Goal: Task Accomplishment & Management: Manage account settings

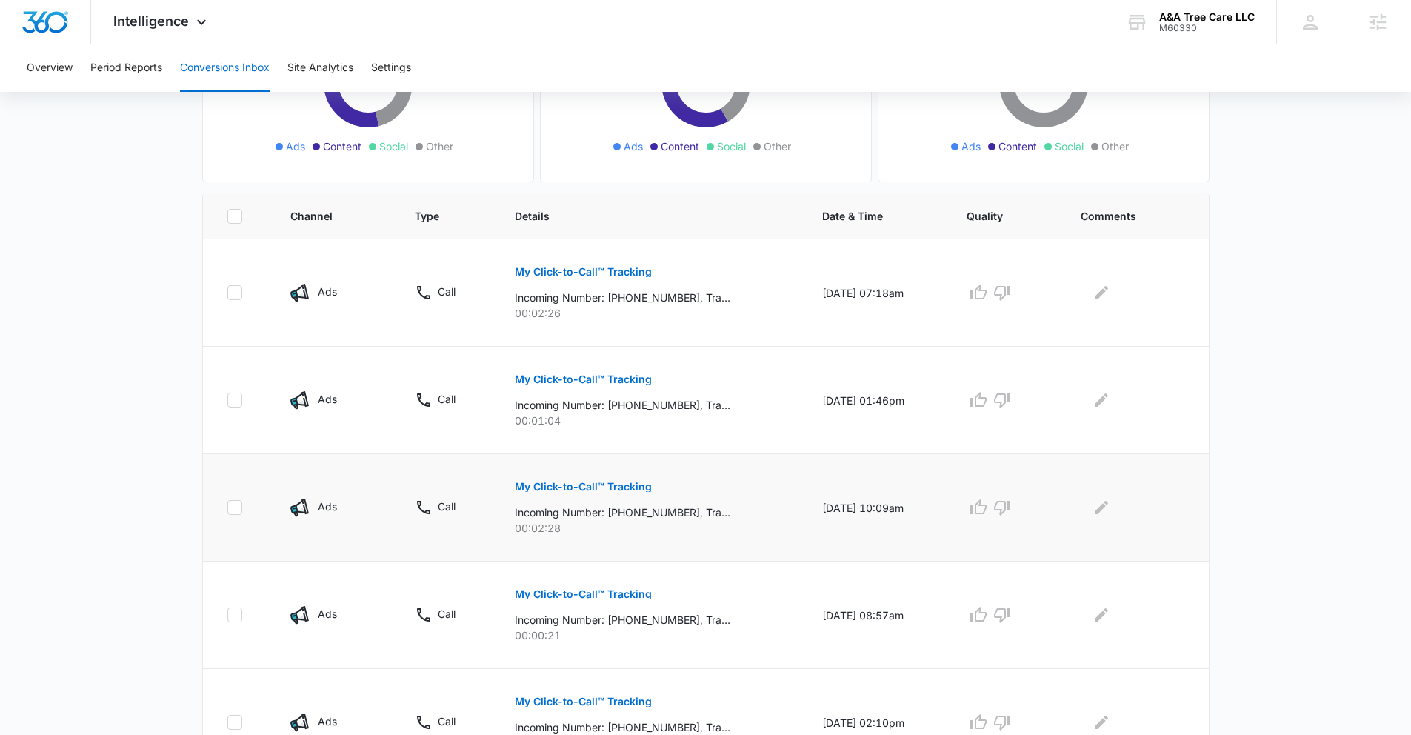
scroll to position [229, 0]
click at [586, 265] on p "My Click-to-Call™ Tracking" at bounding box center [583, 270] width 137 height 10
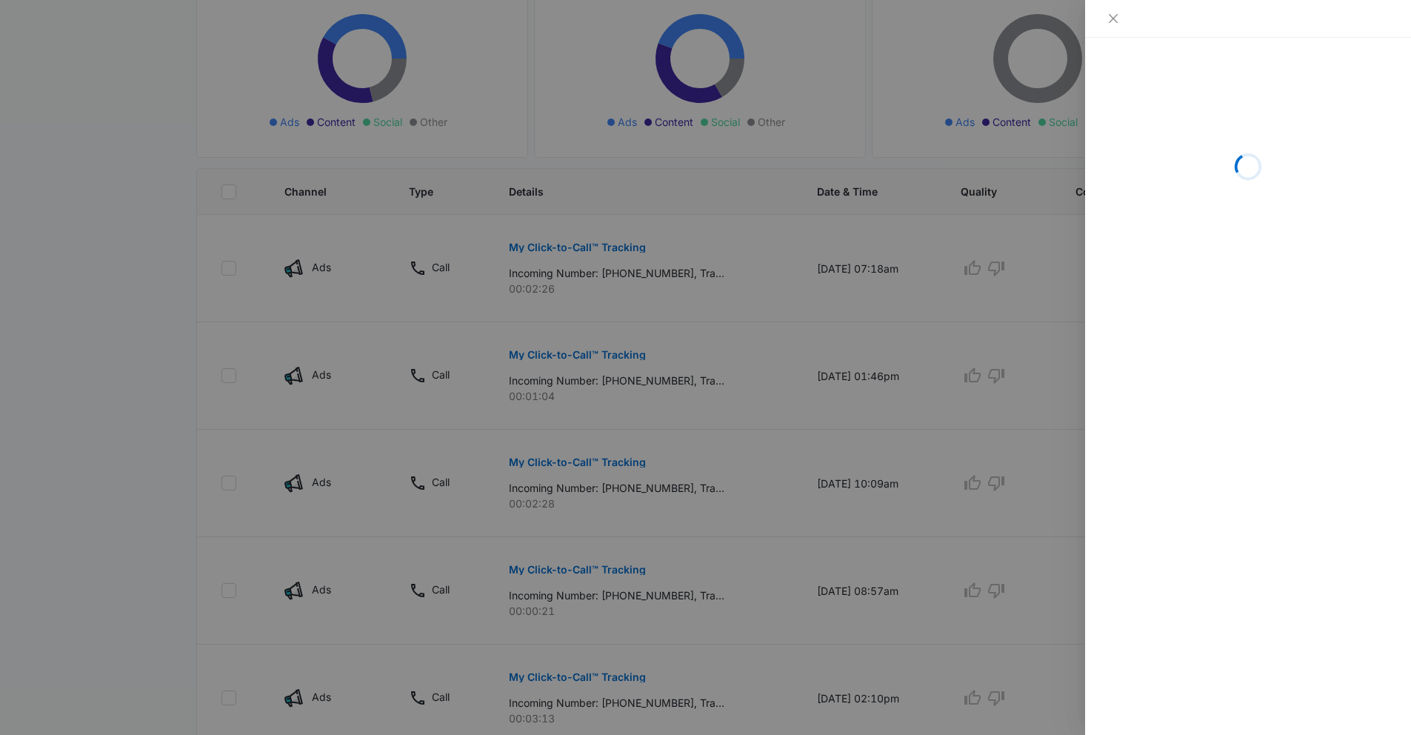
scroll to position [253, 0]
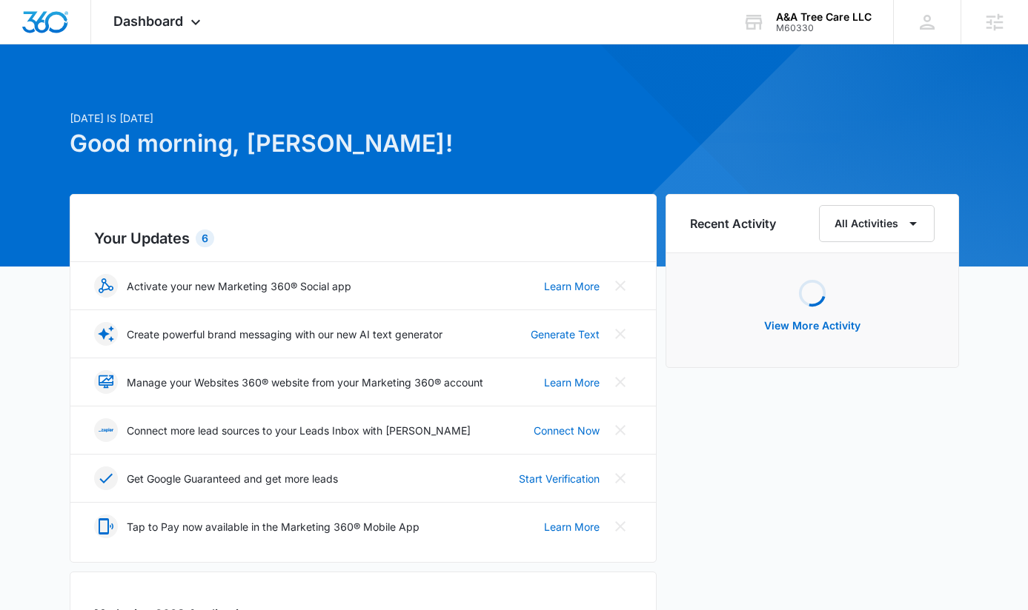
drag, startPoint x: 790, startPoint y: 32, endPoint x: 779, endPoint y: 42, distance: 15.2
click at [790, 32] on div "M60330" at bounding box center [824, 28] width 96 height 10
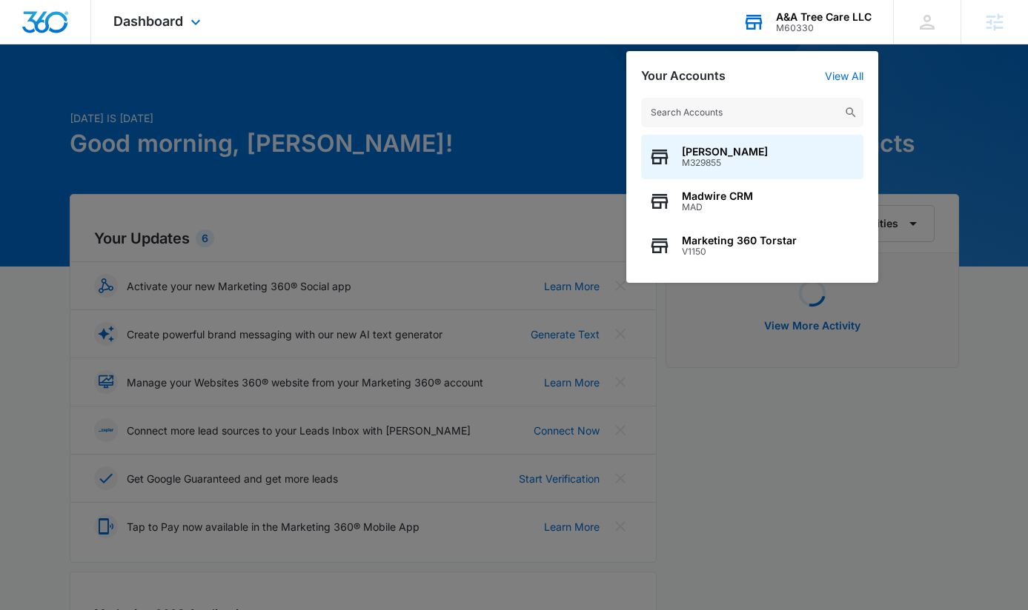
click at [731, 115] on input "text" at bounding box center [752, 113] width 222 height 30
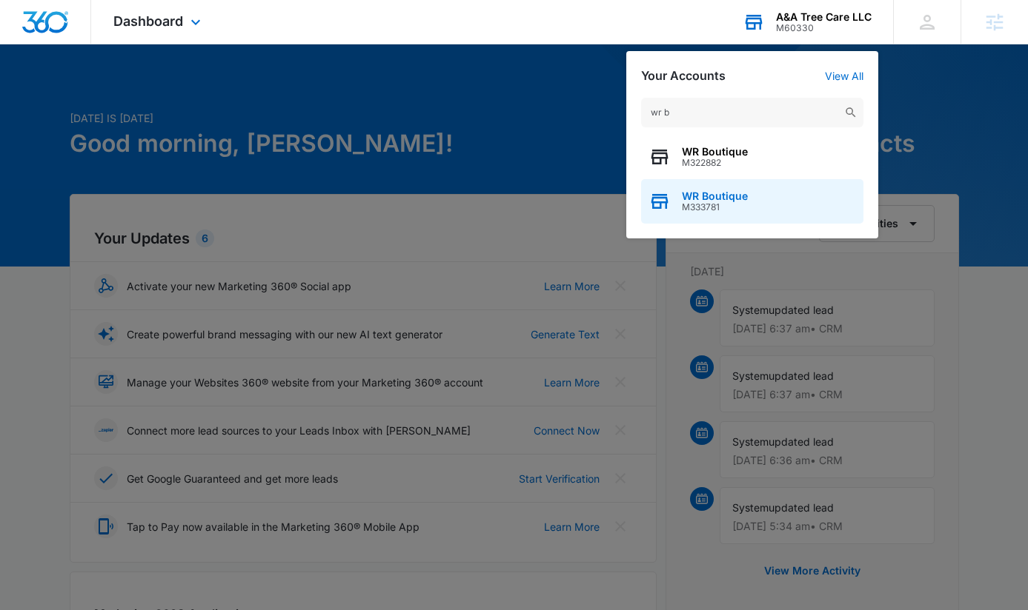
type input "wr b"
click at [762, 193] on div "WR Boutique M333781" at bounding box center [752, 201] width 222 height 44
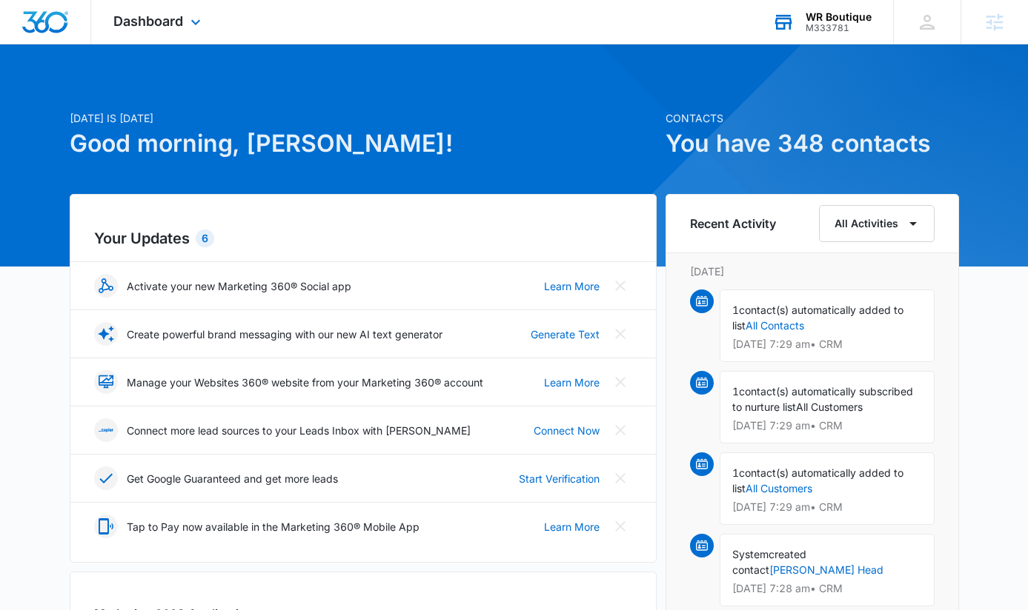
drag, startPoint x: 131, startPoint y: 19, endPoint x: 181, endPoint y: 39, distance: 53.8
click at [132, 19] on span "Dashboard" at bounding box center [148, 21] width 70 height 16
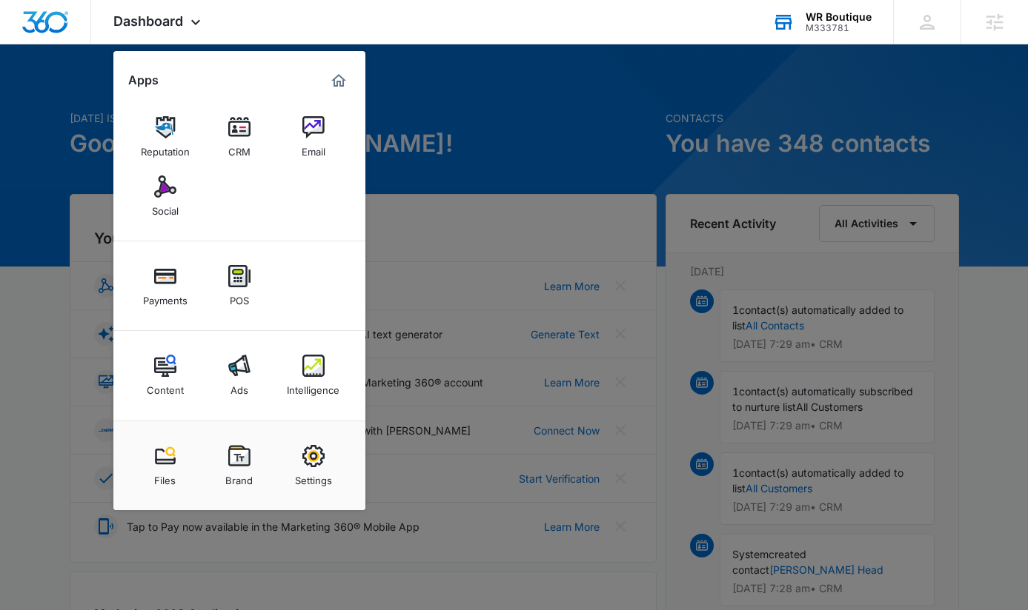
click at [179, 193] on link "Social" at bounding box center [165, 196] width 56 height 56
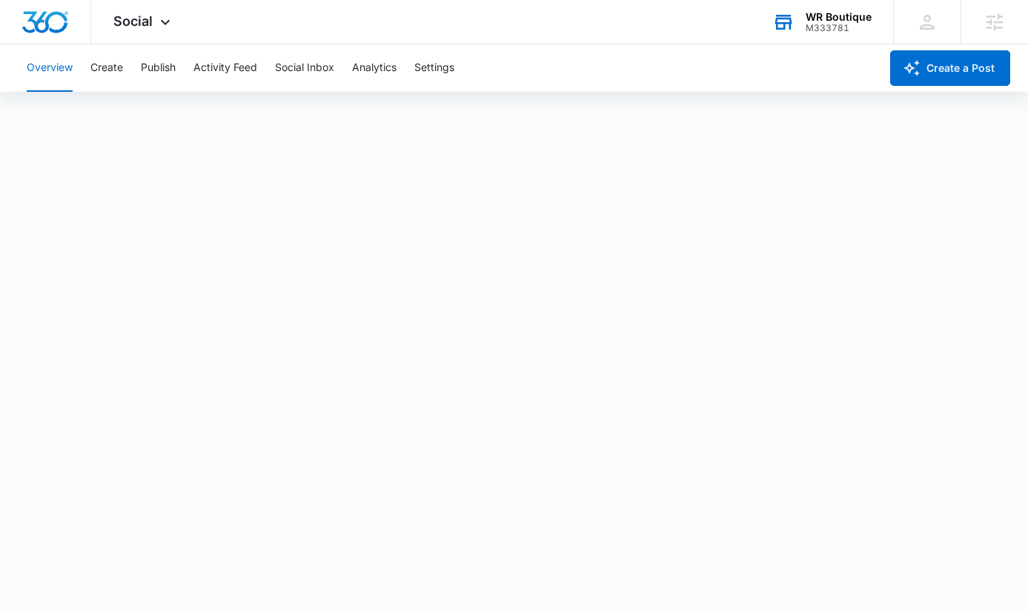
scroll to position [4, 0]
click at [178, 75] on div "Overview Create Publish Activity Feed Social Inbox Analytics Settings" at bounding box center [449, 67] width 862 height 47
click at [159, 72] on button "Publish" at bounding box center [158, 67] width 35 height 47
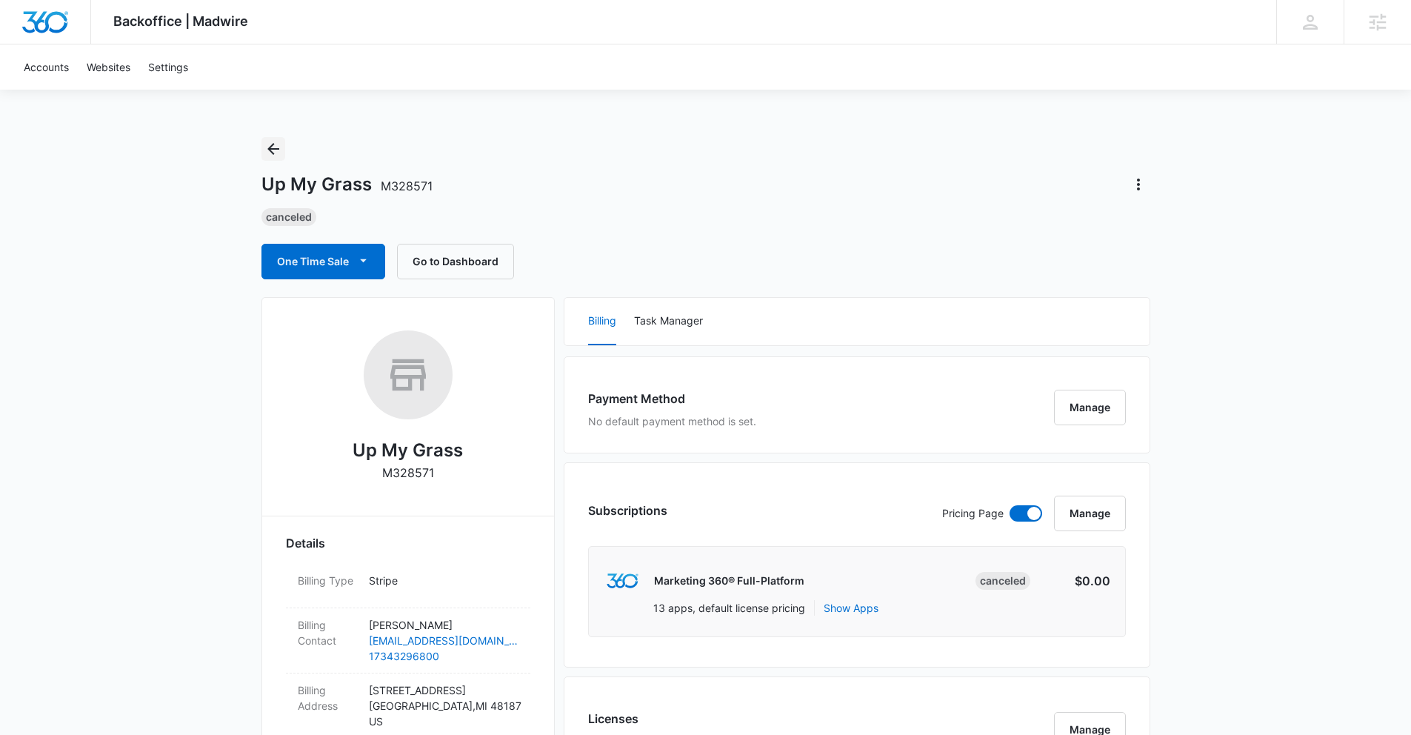
click at [279, 154] on icon "Back" at bounding box center [273, 149] width 18 height 18
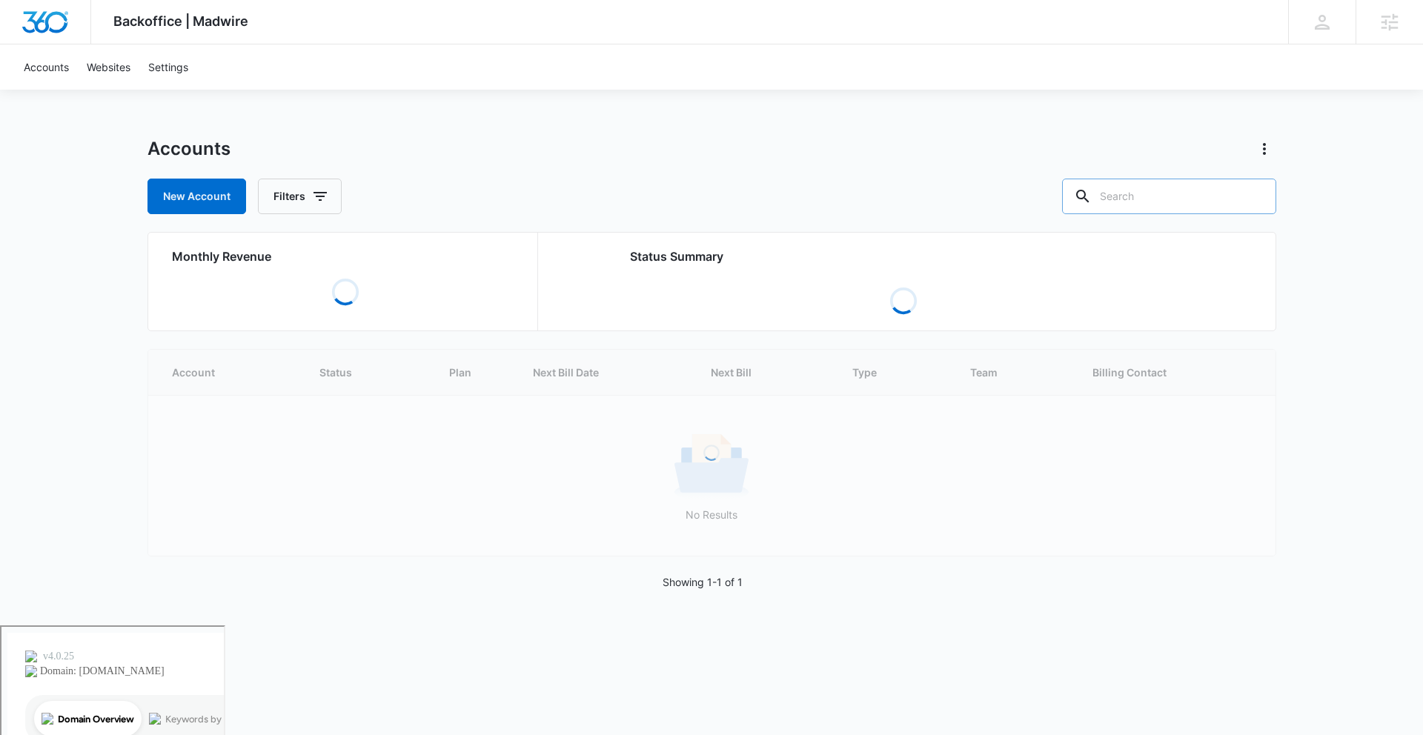
click at [1180, 207] on input "text" at bounding box center [1169, 197] width 214 height 36
type input "a"
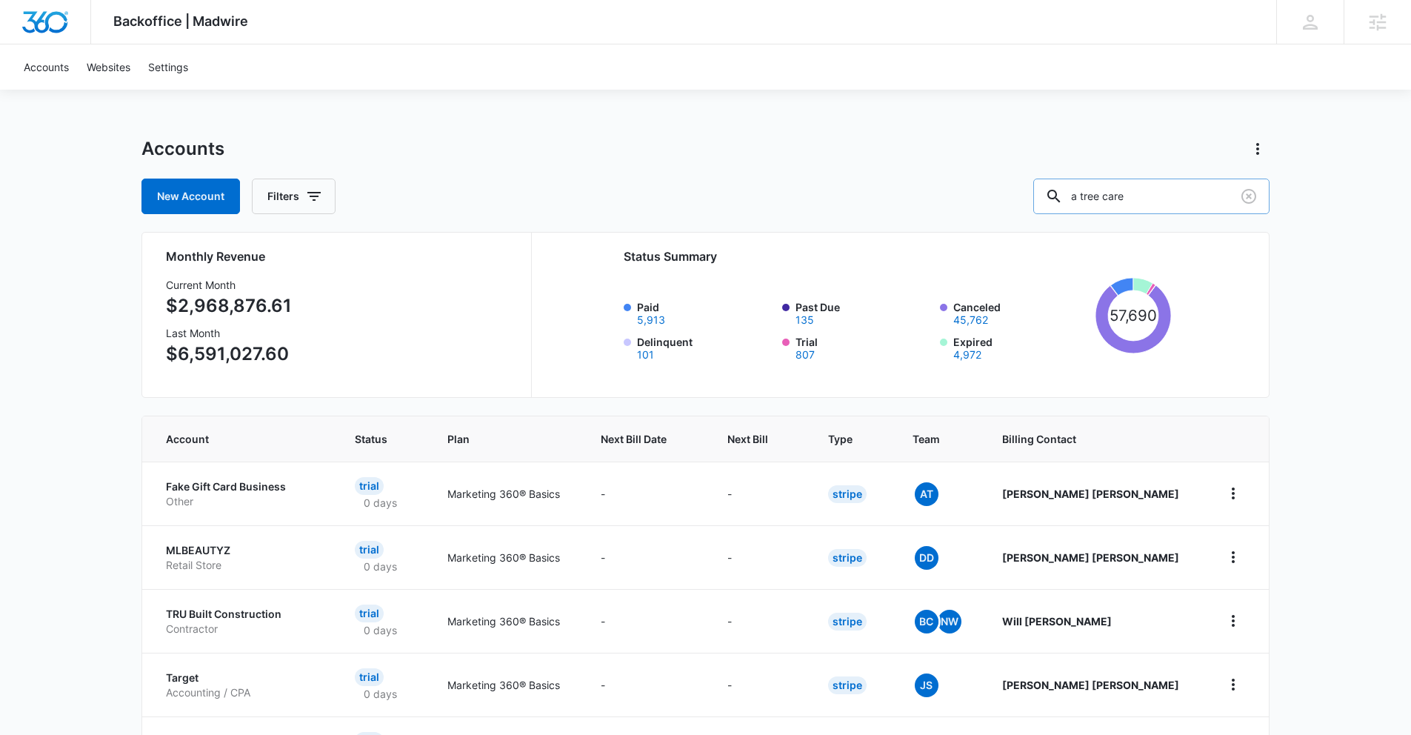
type input "a tree care"
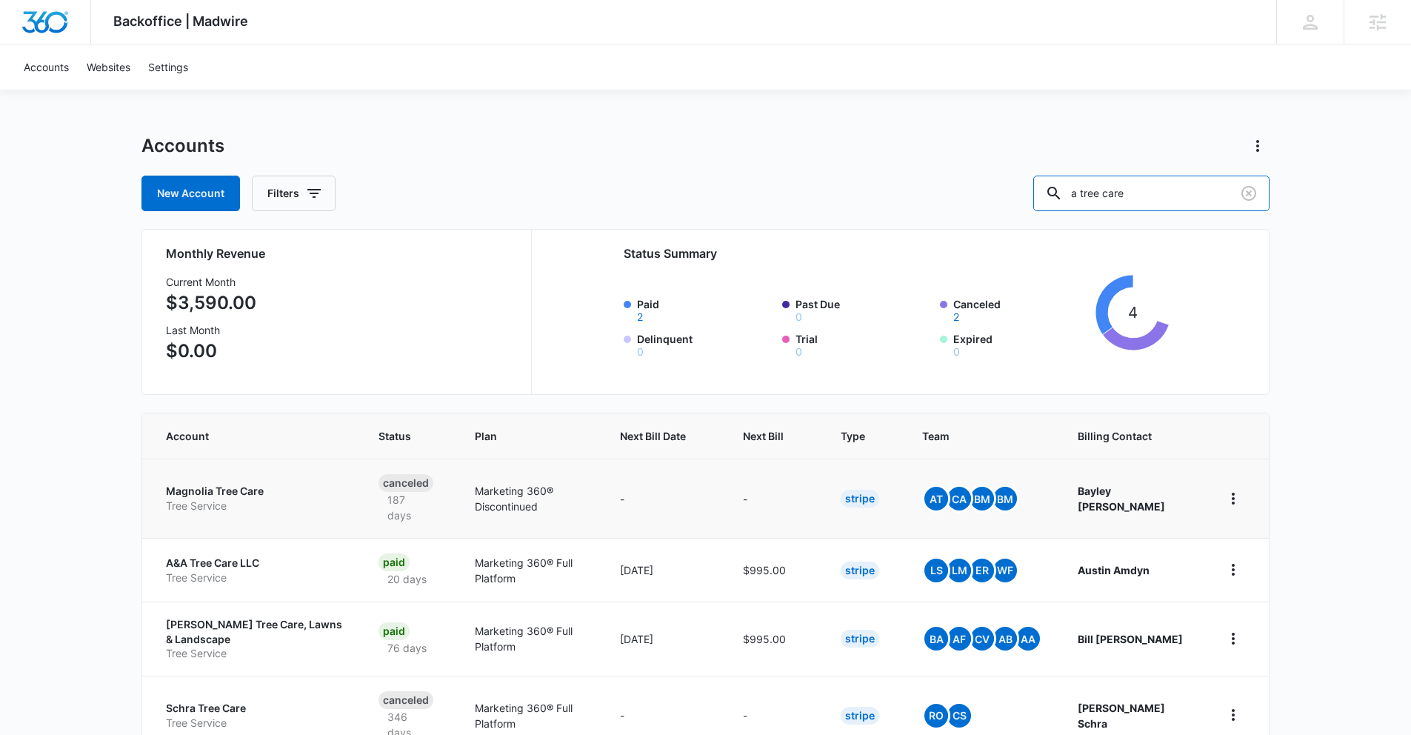
scroll to position [6, 0]
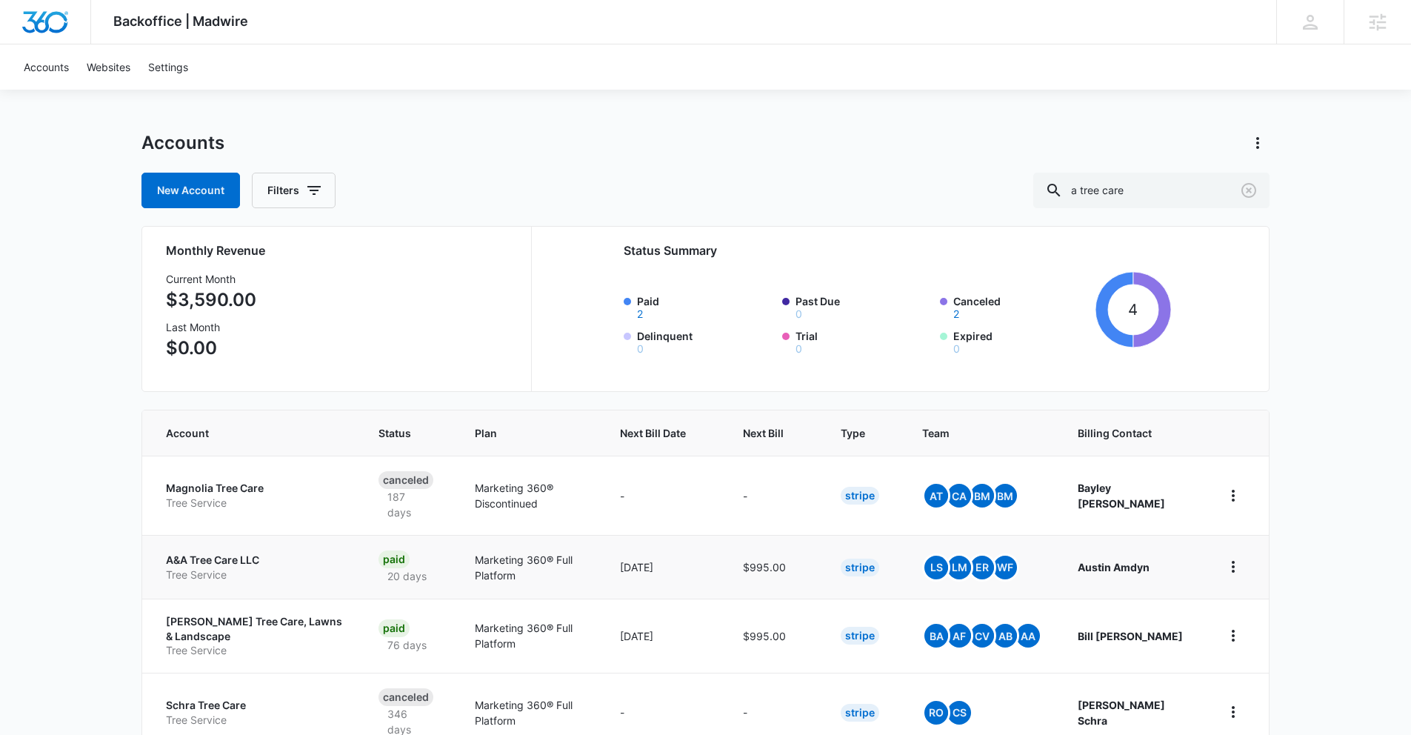
click at [215, 553] on p "A&A Tree Care LLC" at bounding box center [254, 560] width 177 height 15
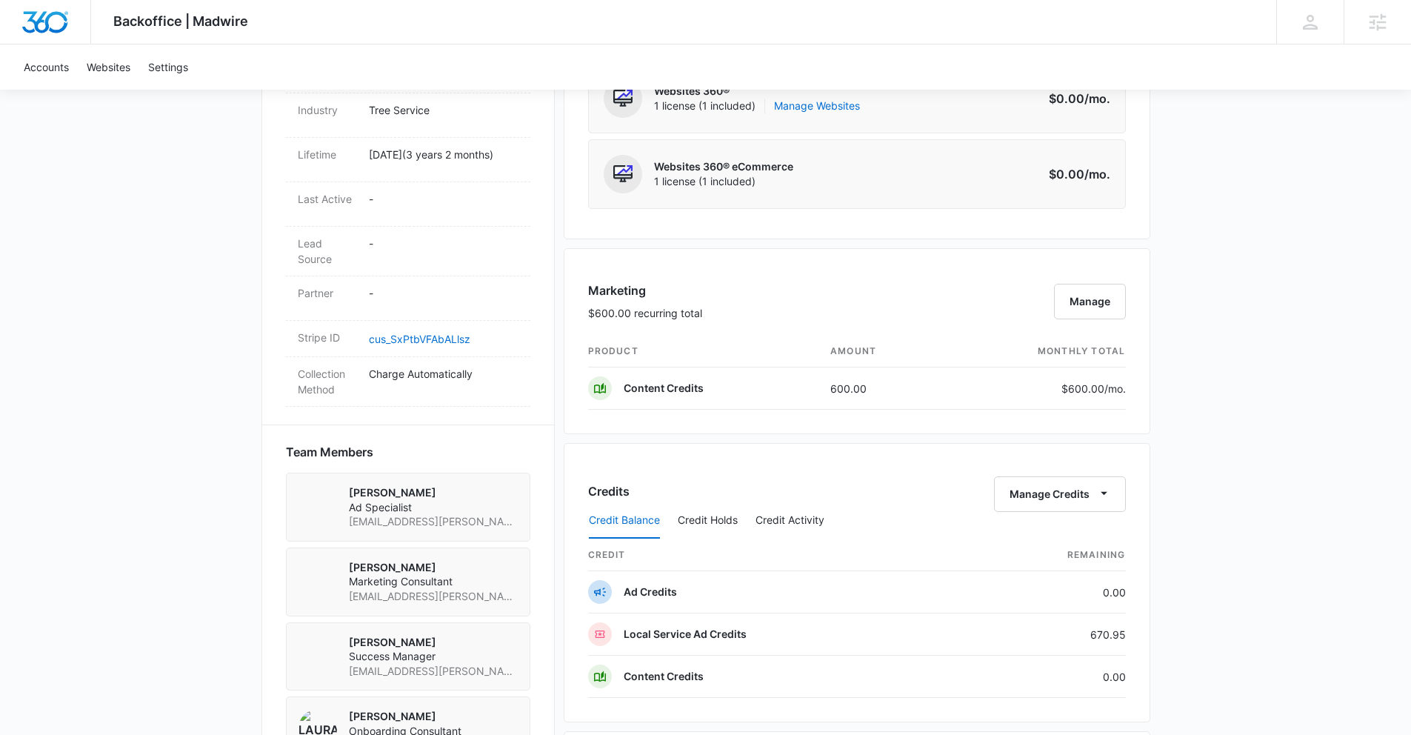
scroll to position [705, 0]
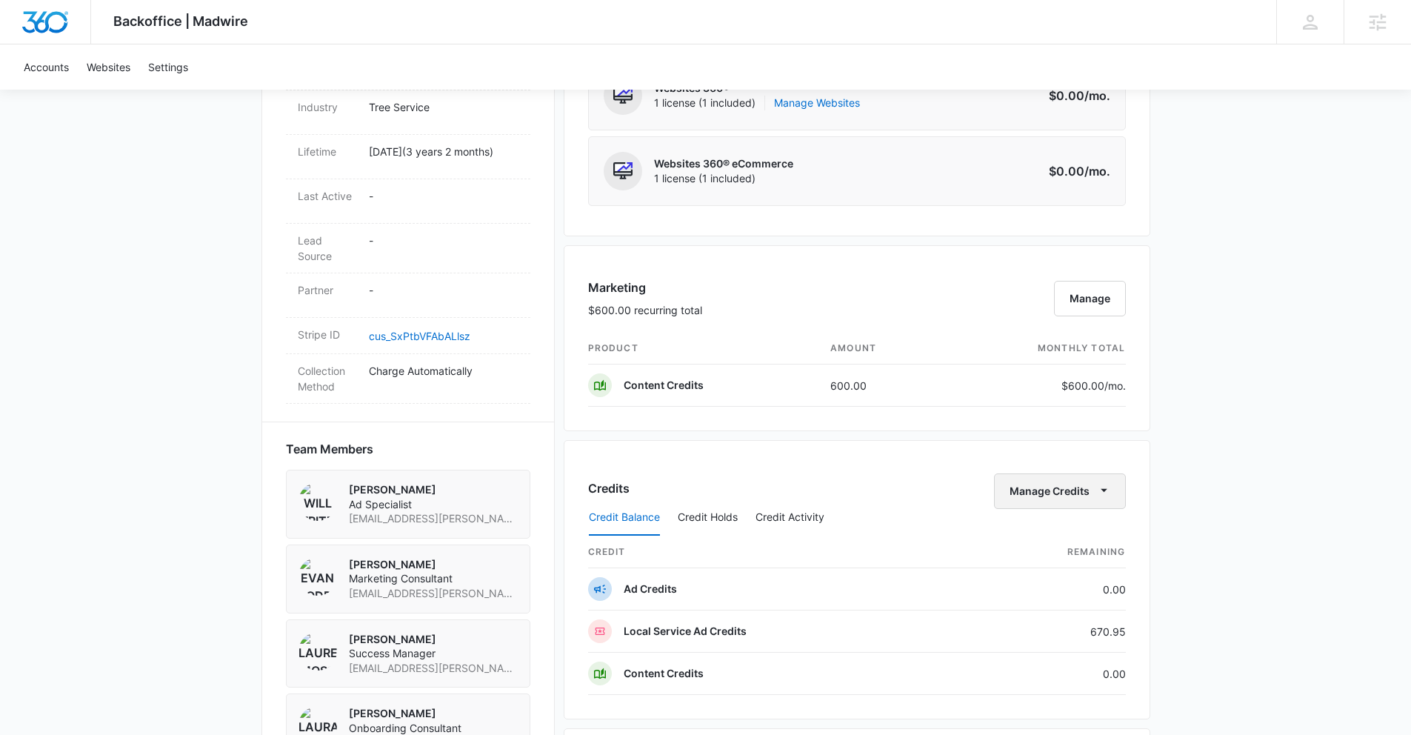
click at [1047, 493] on button "Manage Credits" at bounding box center [1060, 491] width 132 height 36
click at [1103, 487] on icon "button" at bounding box center [1105, 490] width 16 height 16
click at [1094, 530] on button "Transfer Credits" at bounding box center [1060, 539] width 131 height 22
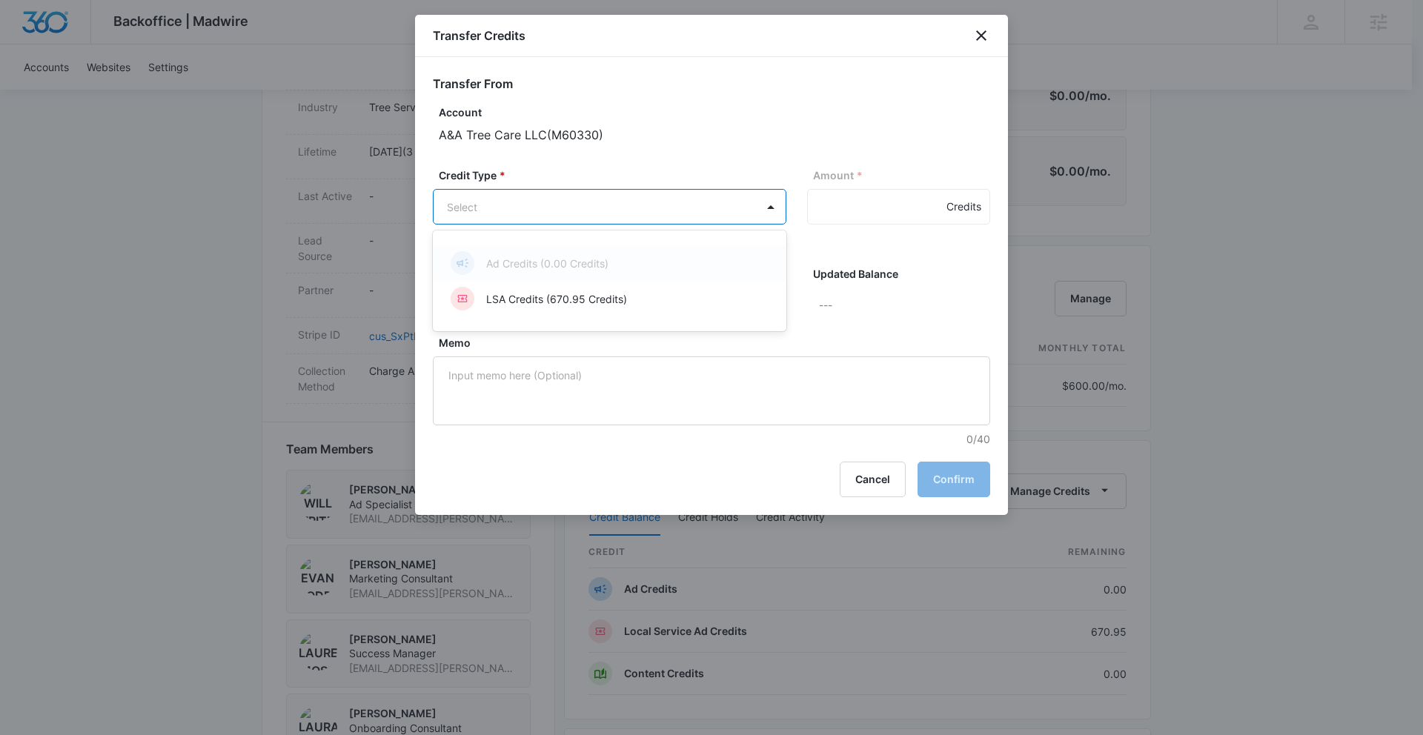
click at [518, 197] on body "Backoffice | Madwire Apps Settings Lauren Moss lauren.moss@madwire.com My Profi…" at bounding box center [711, 331] width 1423 height 2072
click at [541, 324] on div at bounding box center [711, 367] width 1423 height 735
click at [539, 306] on div "Credit Type * Select" at bounding box center [609, 294] width 353 height 57
click at [649, 207] on body "Backoffice | Madwire Apps Settings Lauren Moss lauren.moss@madwire.com My Profi…" at bounding box center [711, 331] width 1423 height 2072
click at [570, 298] on p "LSA Credits (670.95 Credits)" at bounding box center [556, 299] width 141 height 16
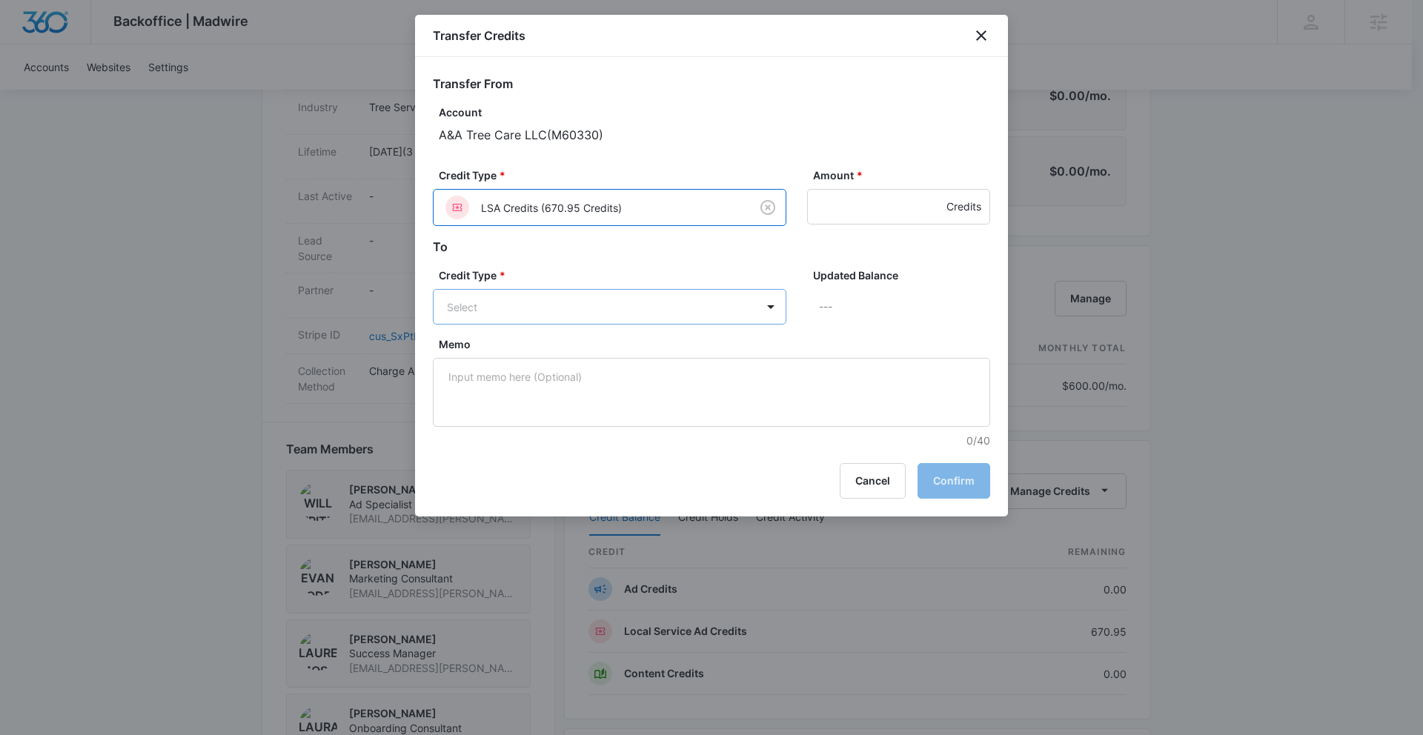
click at [682, 310] on body "Backoffice | Madwire Apps Settings Lauren Moss lauren.moss@madwire.com My Profi…" at bounding box center [711, 331] width 1423 height 2072
click at [684, 371] on div "Ad Credits (0.00 Credits)" at bounding box center [607, 363] width 315 height 24
click at [862, 203] on input "Amount *" at bounding box center [898, 207] width 183 height 36
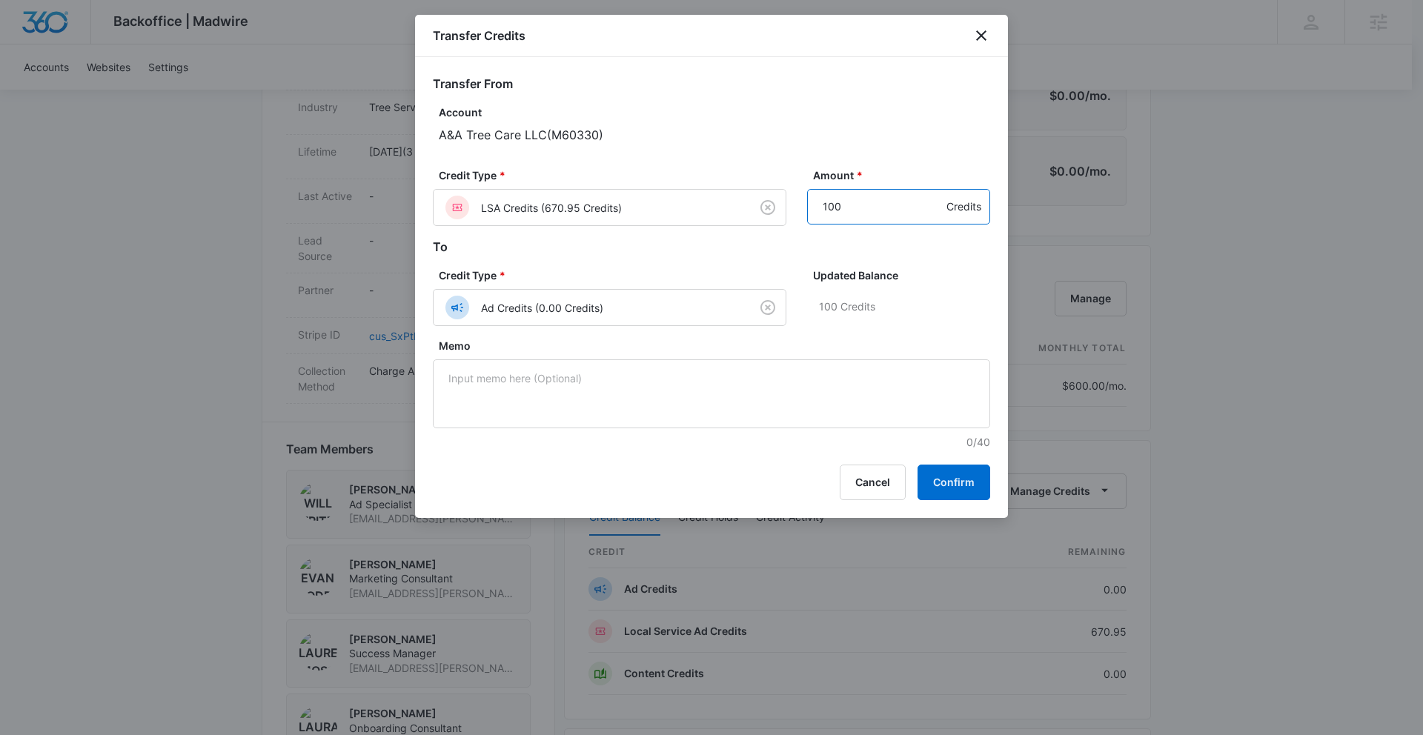
type input "100"
click at [978, 319] on p "100 Credits" at bounding box center [904, 307] width 171 height 36
drag, startPoint x: 976, startPoint y: 471, endPoint x: 976, endPoint y: 459, distance: 11.9
click at [976, 475] on button "Confirm" at bounding box center [953, 483] width 73 height 36
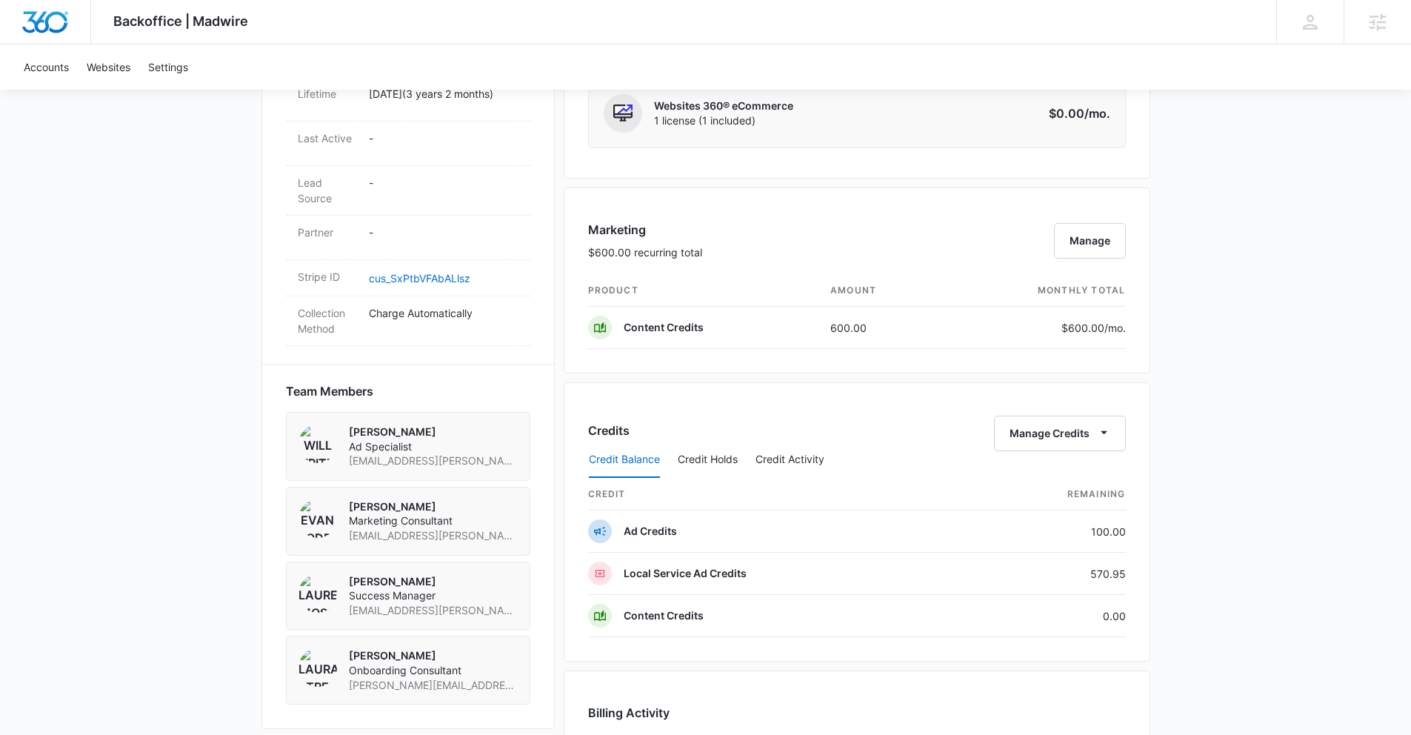
scroll to position [767, 0]
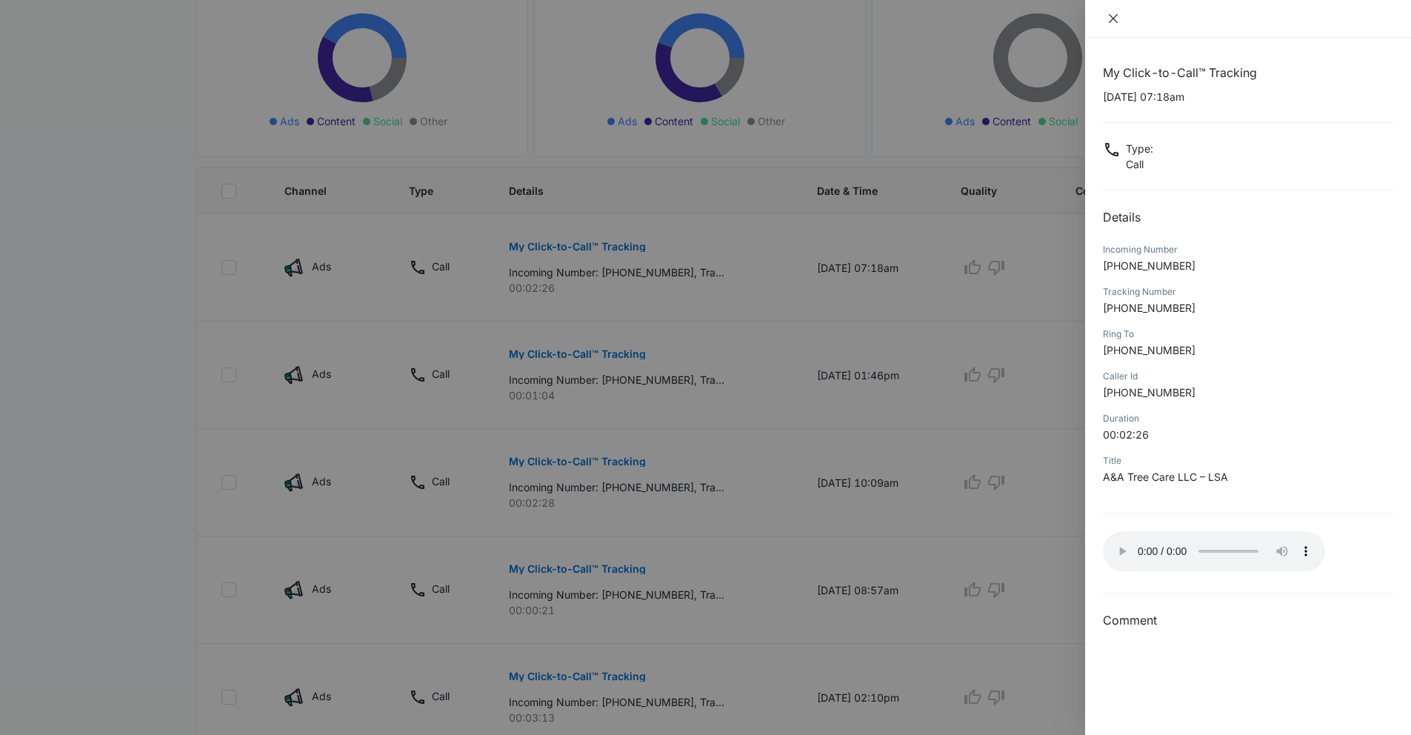
click at [1106, 21] on button "Close" at bounding box center [1113, 18] width 21 height 13
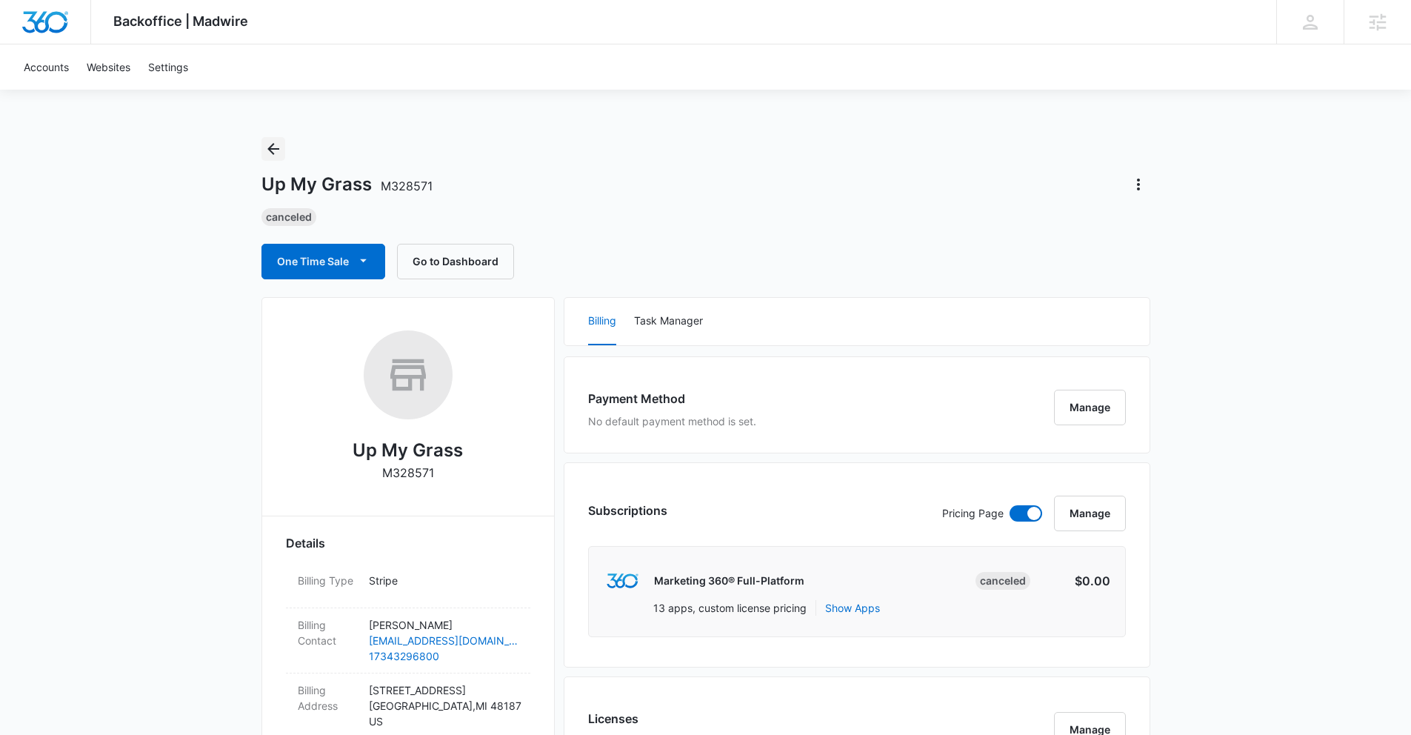
click at [279, 140] on button "Back" at bounding box center [274, 149] width 24 height 24
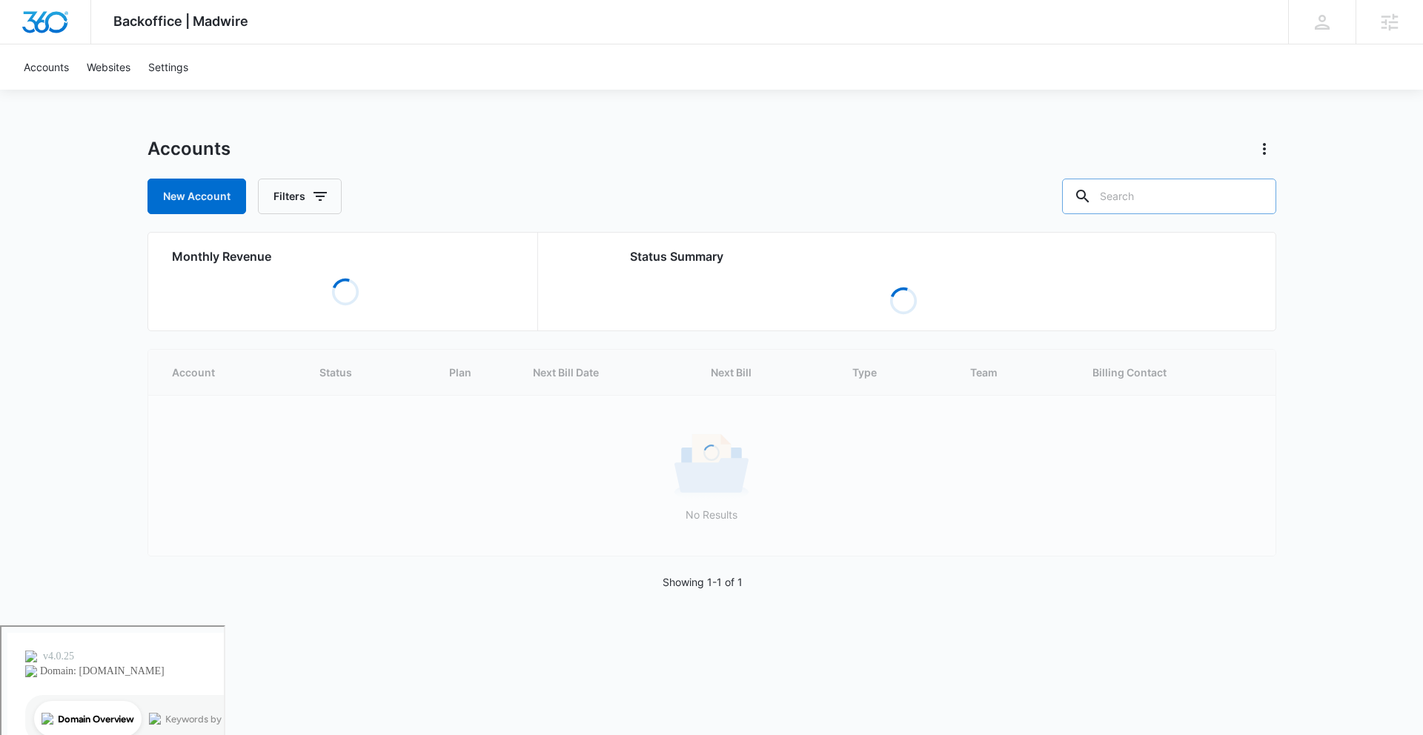
click at [1091, 193] on icon at bounding box center [1083, 196] width 18 height 18
click at [1165, 199] on input "text" at bounding box center [1169, 197] width 214 height 36
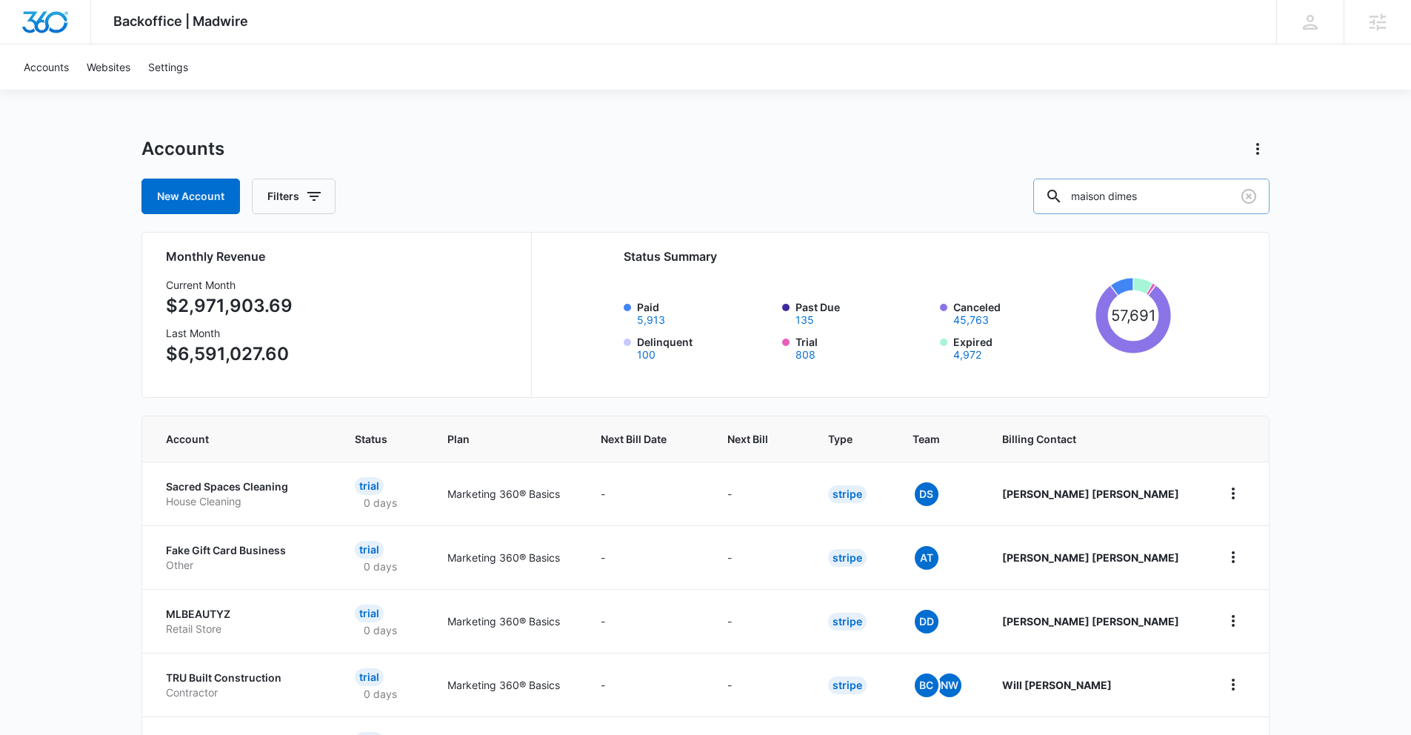
type input "maison dimes"
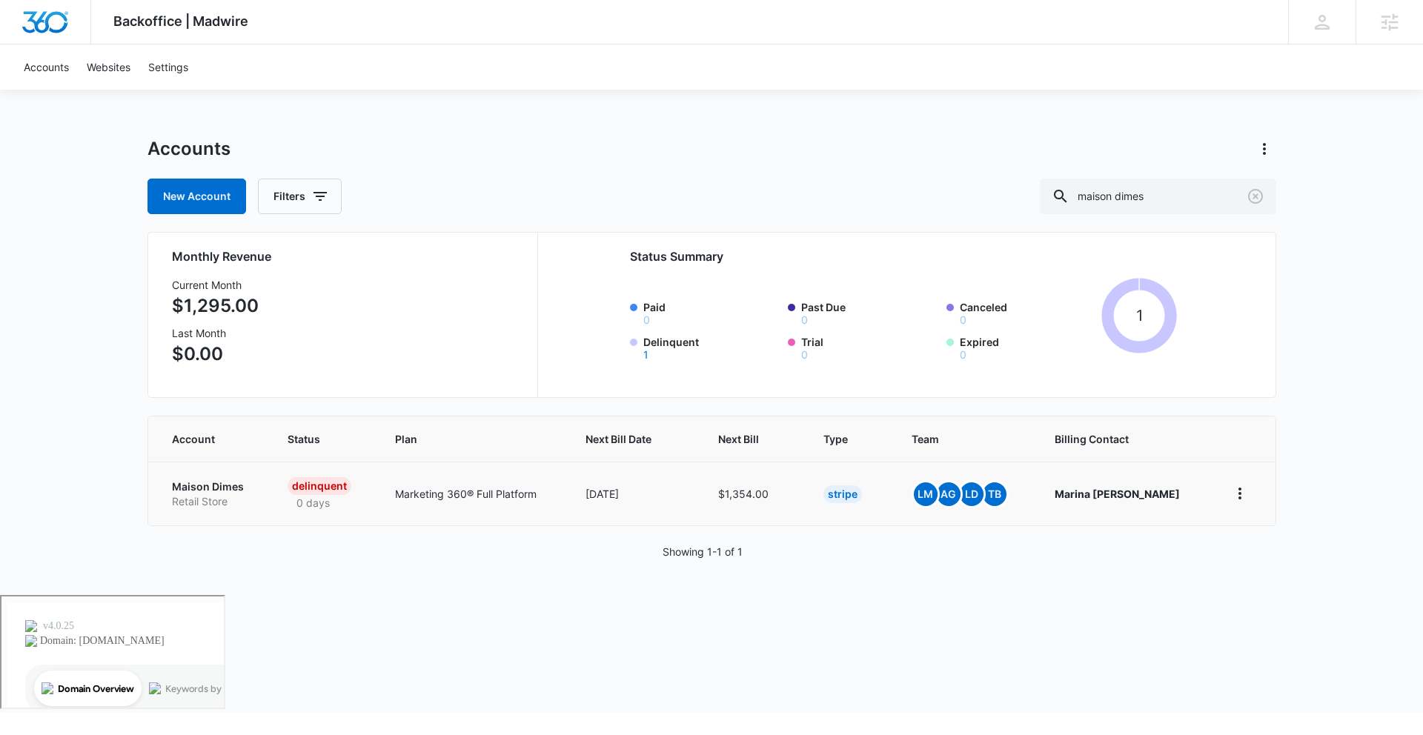
drag, startPoint x: 224, startPoint y: 487, endPoint x: 226, endPoint y: 505, distance: 17.9
click at [229, 503] on p "Retail Store" at bounding box center [212, 501] width 81 height 15
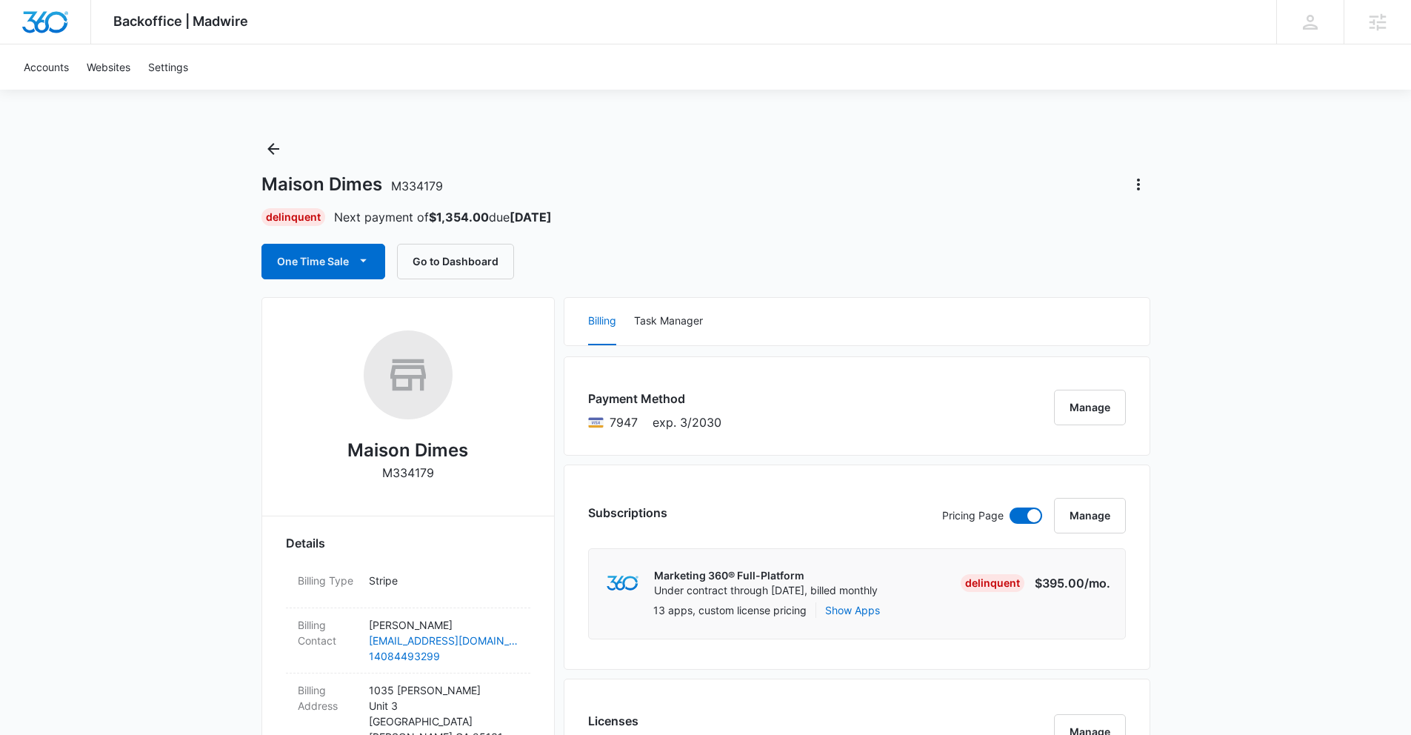
click at [1051, 413] on div "Payment Method 7947 exp. 3/2030 Manage" at bounding box center [857, 405] width 587 height 99
click at [1067, 412] on button "Manage" at bounding box center [1090, 408] width 72 height 36
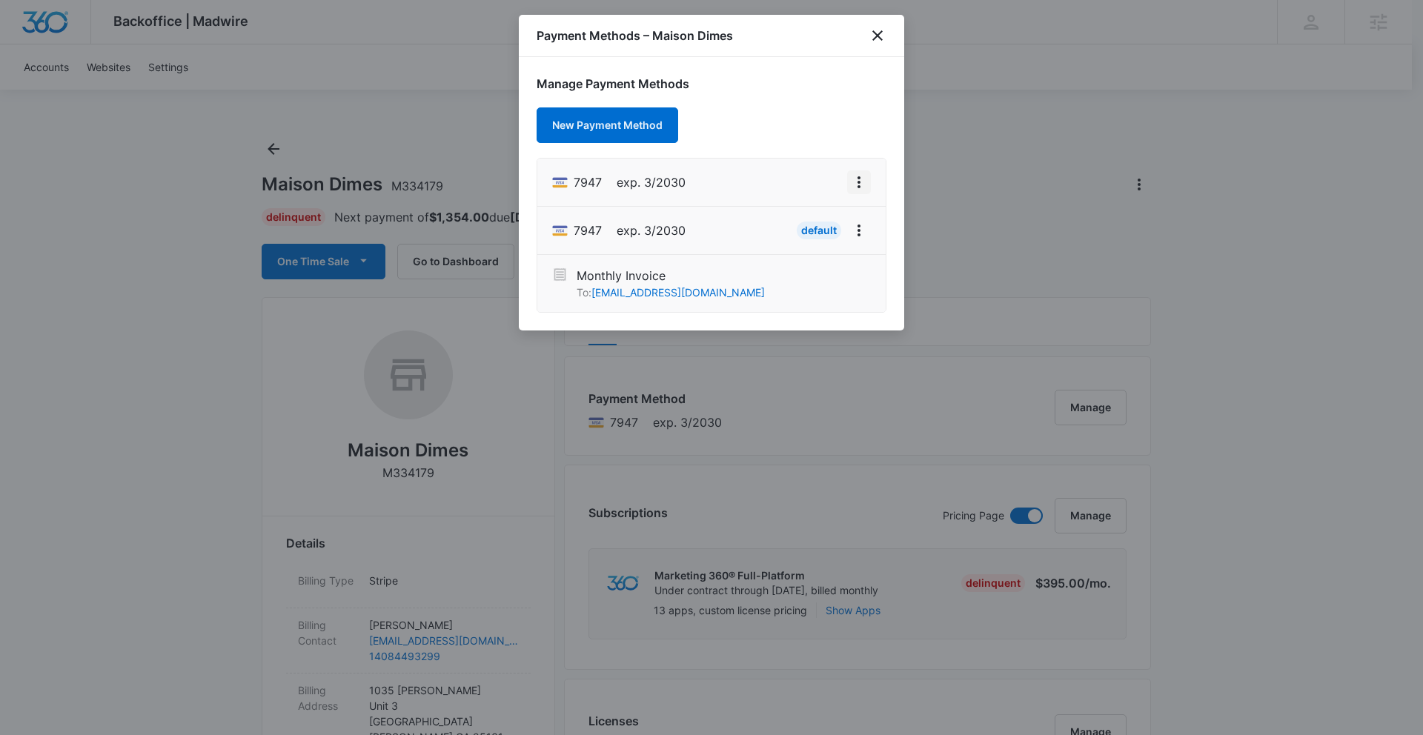
click at [858, 185] on icon "View More" at bounding box center [858, 182] width 3 height 12
click at [838, 247] on button "Set As Default" at bounding box center [809, 246] width 122 height 22
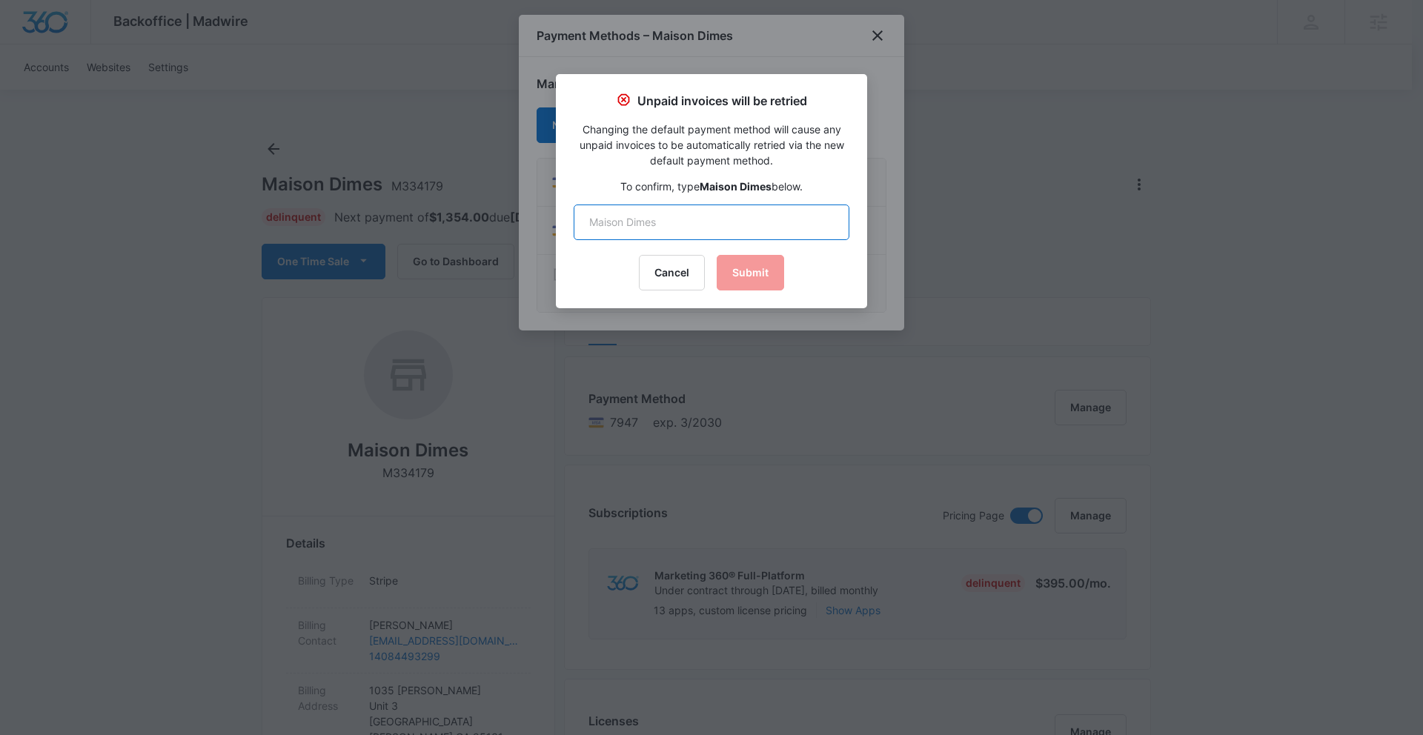
click at [730, 227] on input "text" at bounding box center [711, 222] width 276 height 36
type input "Maison Dimes"
click at [747, 287] on button "Submit" at bounding box center [749, 273] width 67 height 36
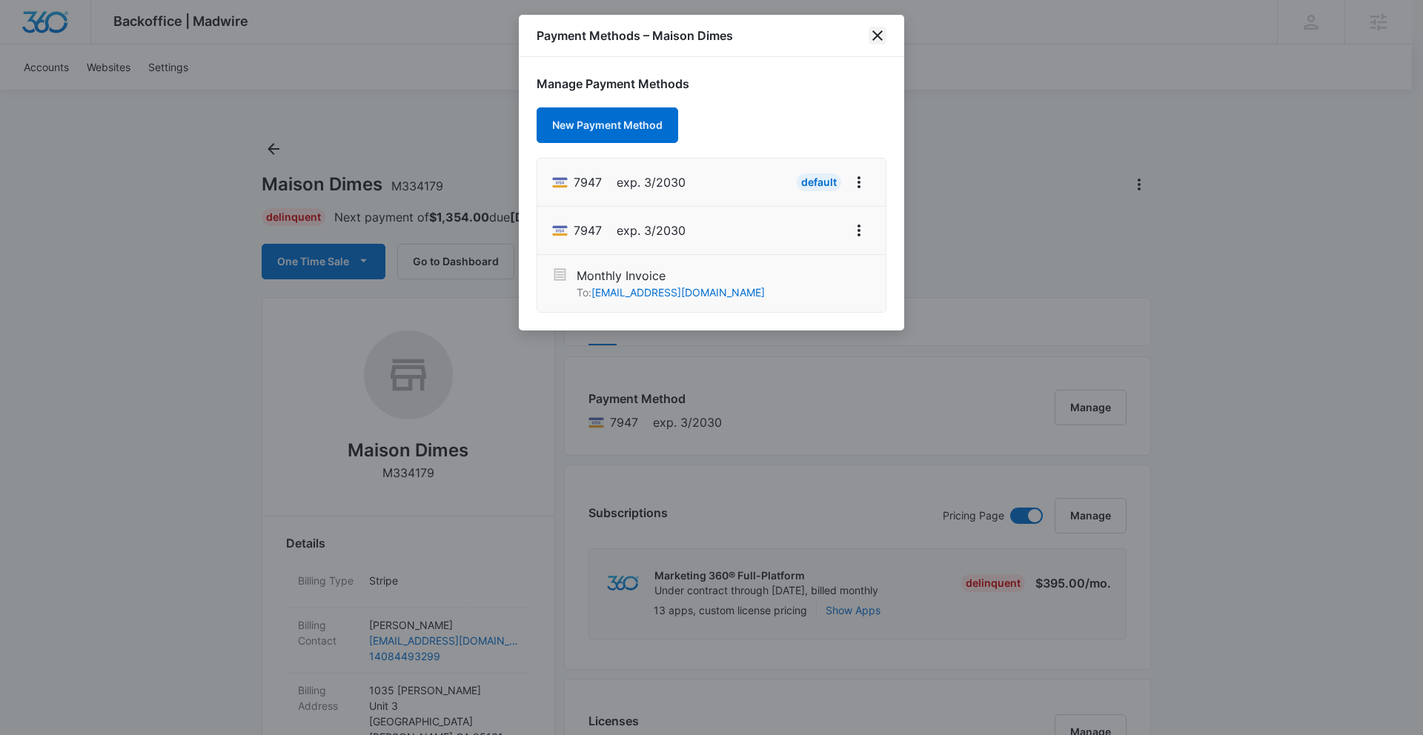
click at [879, 40] on icon "close" at bounding box center [877, 36] width 18 height 18
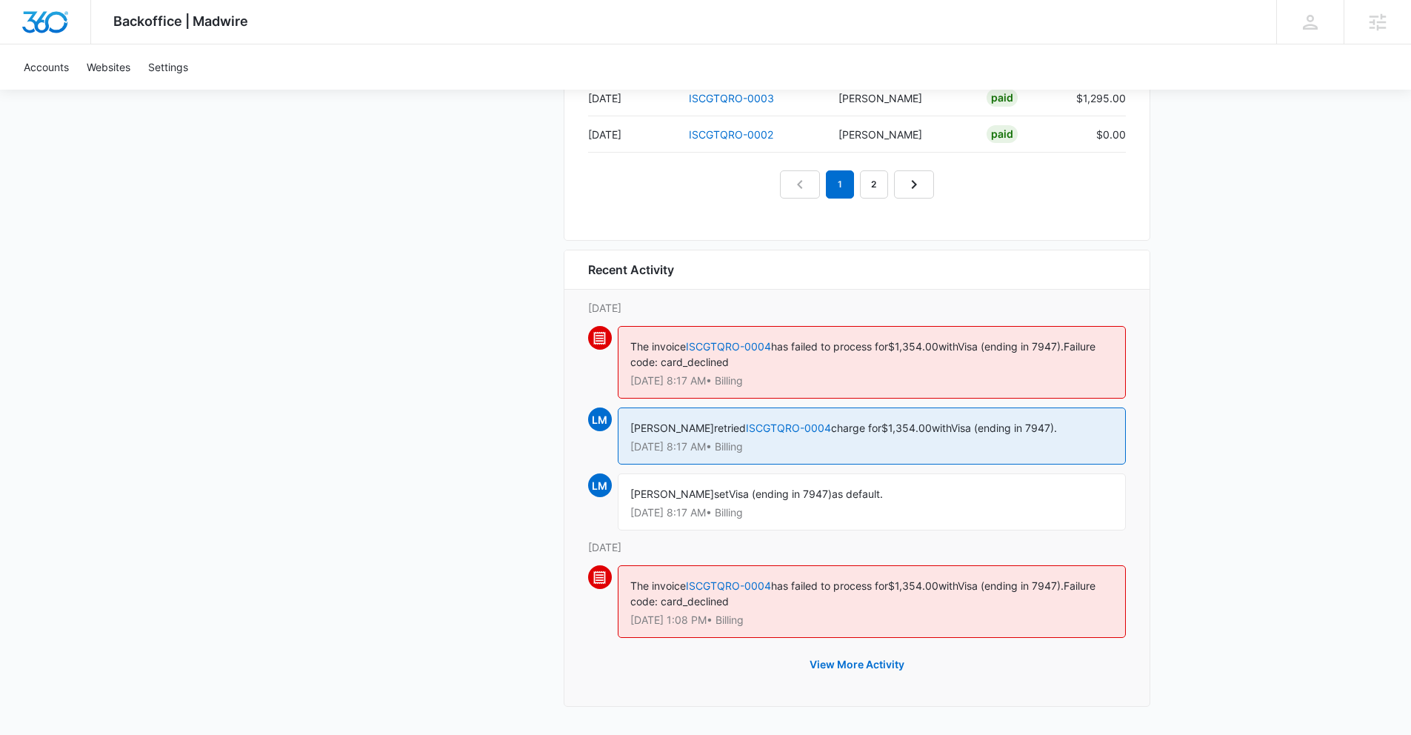
scroll to position [1640, 0]
